Goal: Task Accomplishment & Management: Use online tool/utility

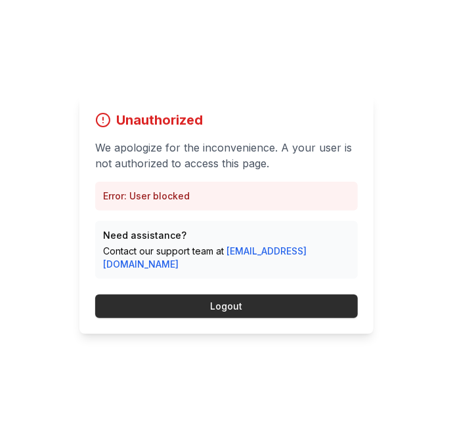
click at [275, 318] on button "Logout" at bounding box center [226, 307] width 262 height 24
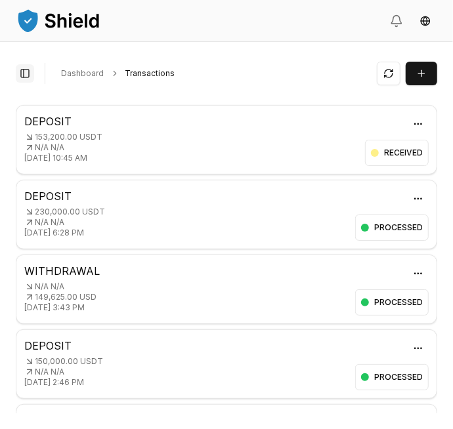
click at [30, 68] on button "Toggle Sidebar" at bounding box center [25, 73] width 18 height 18
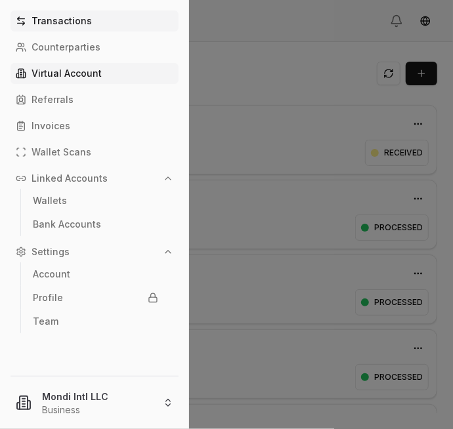
click at [52, 76] on p "Virtual Account" at bounding box center [66, 73] width 70 height 9
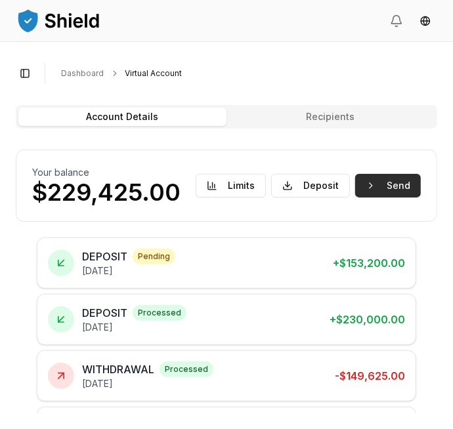
click at [402, 185] on button "Send" at bounding box center [388, 186] width 66 height 24
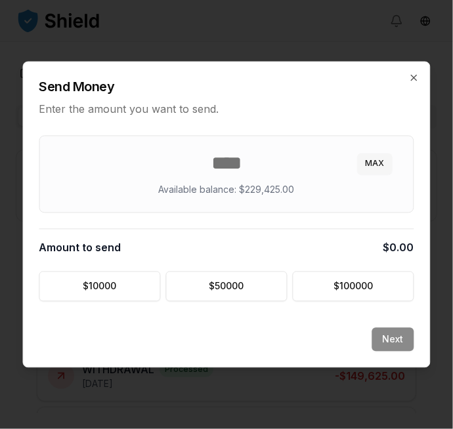
click at [380, 160] on button "MAX" at bounding box center [375, 164] width 35 height 21
type input "******"
click at [397, 340] on button "Next" at bounding box center [393, 340] width 42 height 24
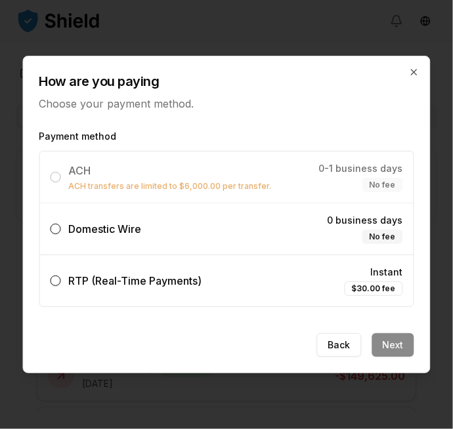
click at [320, 228] on label "Domestic Wire 0 business days No fee" at bounding box center [226, 228] width 373 height 51
click at [61, 228] on button "Domestic Wire 0 business days No fee" at bounding box center [56, 229] width 10 height 10
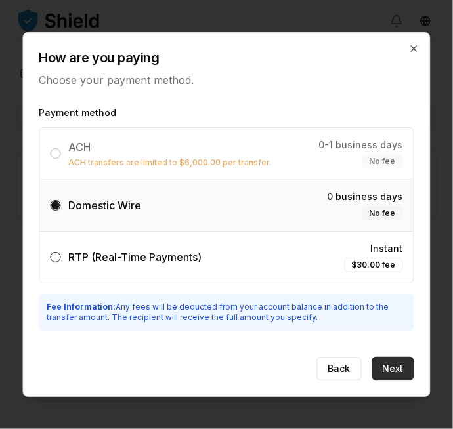
click at [403, 369] on button "Next" at bounding box center [393, 369] width 42 height 24
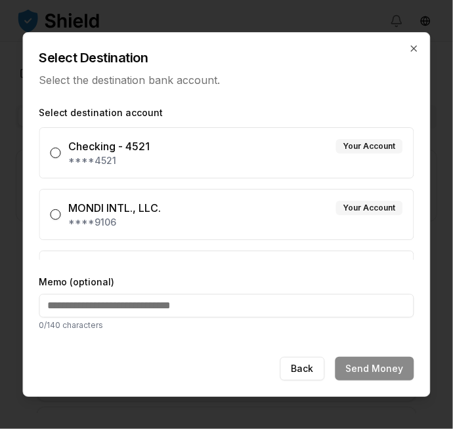
click at [327, 206] on div "MONDI INTL., LLC. Your Account" at bounding box center [236, 208] width 334 height 16
click at [61, 209] on button "MONDI INTL., LLC. Your Account ****9106" at bounding box center [56, 214] width 10 height 10
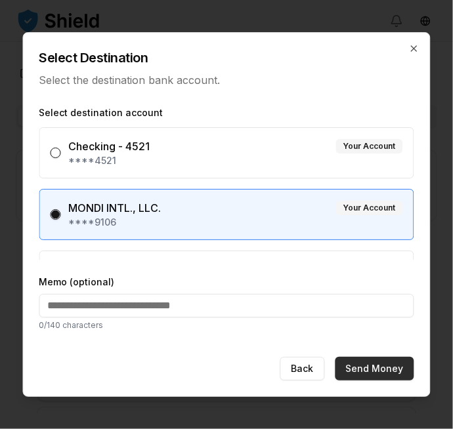
click at [384, 369] on button "Send Money" at bounding box center [374, 369] width 79 height 24
